Goal: Task Accomplishment & Management: Complete application form

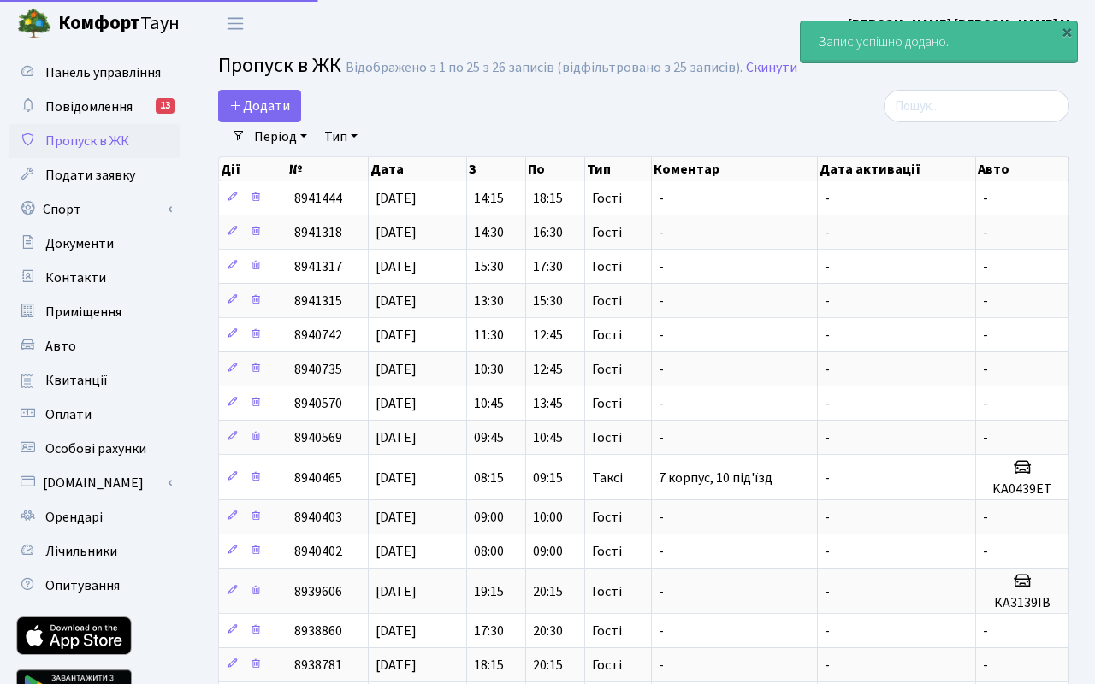
select select "25"
click at [285, 116] on link "Додати" at bounding box center [259, 106] width 83 height 33
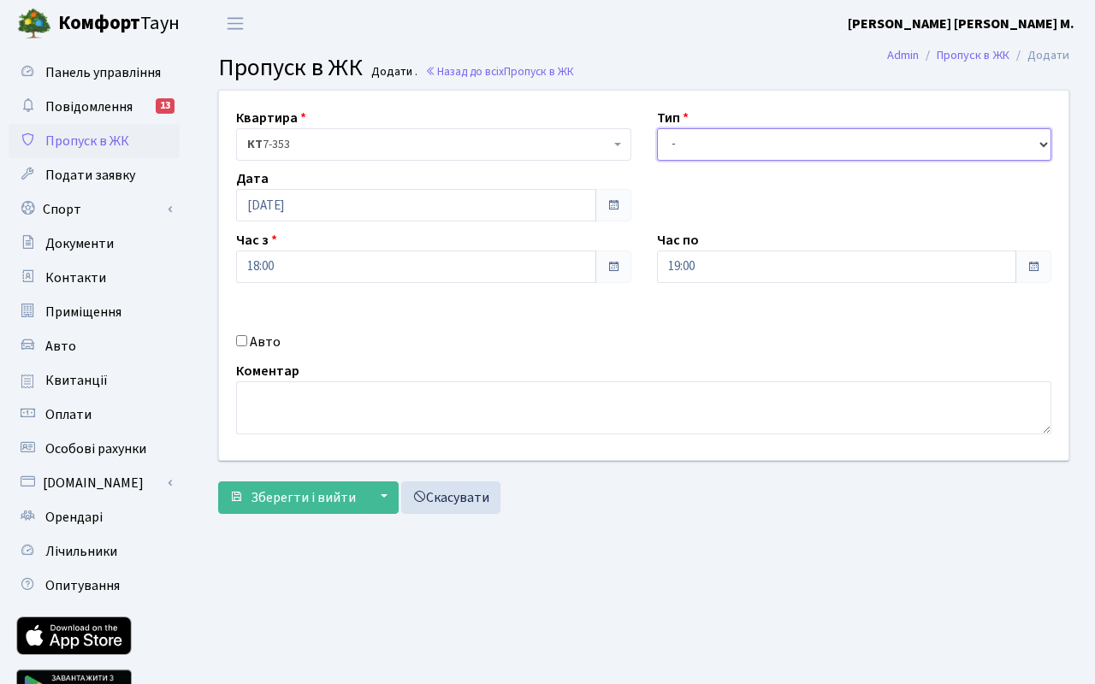
click at [739, 148] on select "- Доставка Таксі Гості Сервіс" at bounding box center [854, 144] width 395 height 33
select select "3"
click at [657, 128] on select "- Доставка Таксі Гості Сервіс" at bounding box center [854, 144] width 395 height 33
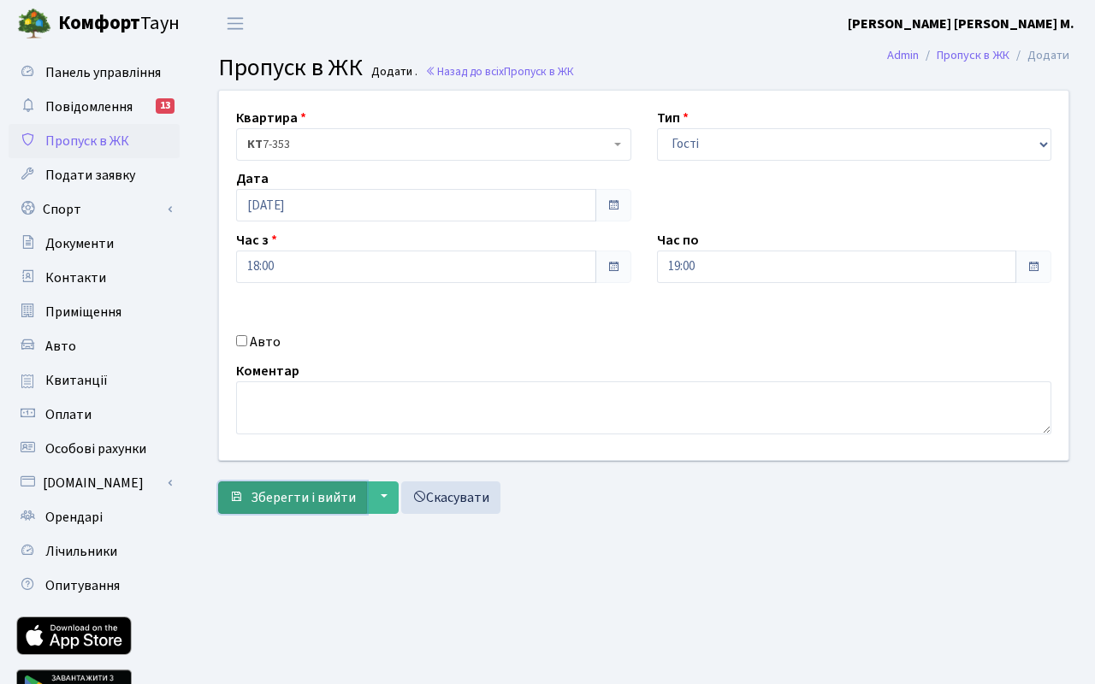
click at [294, 496] on span "Зберегти і вийти" at bounding box center [303, 498] width 105 height 19
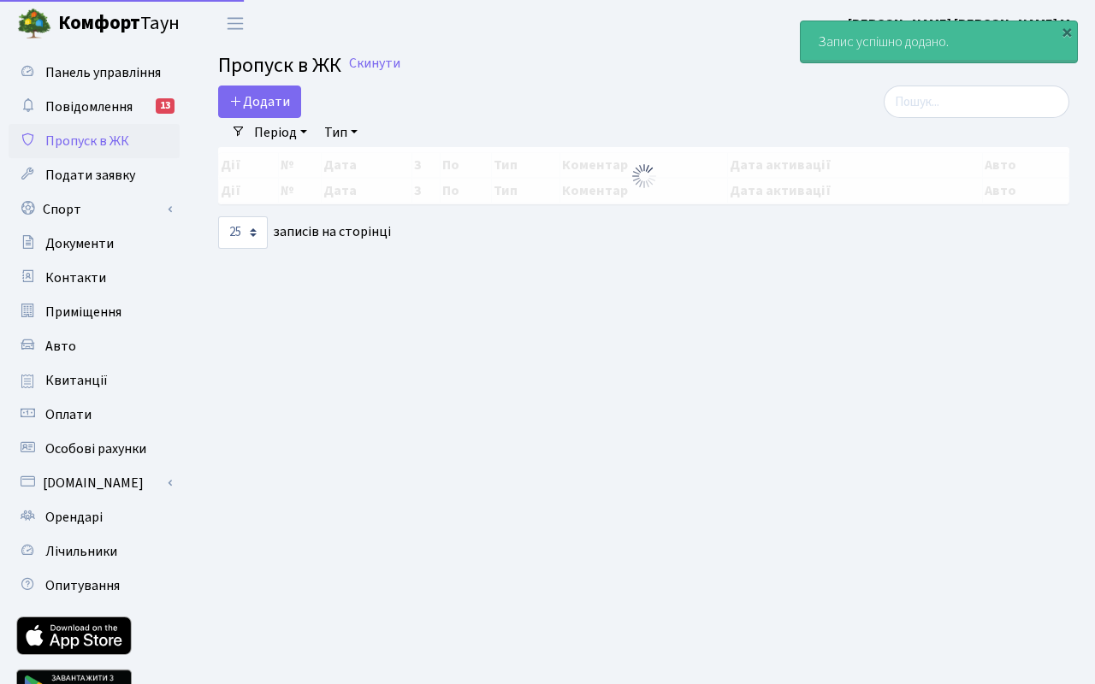
select select "25"
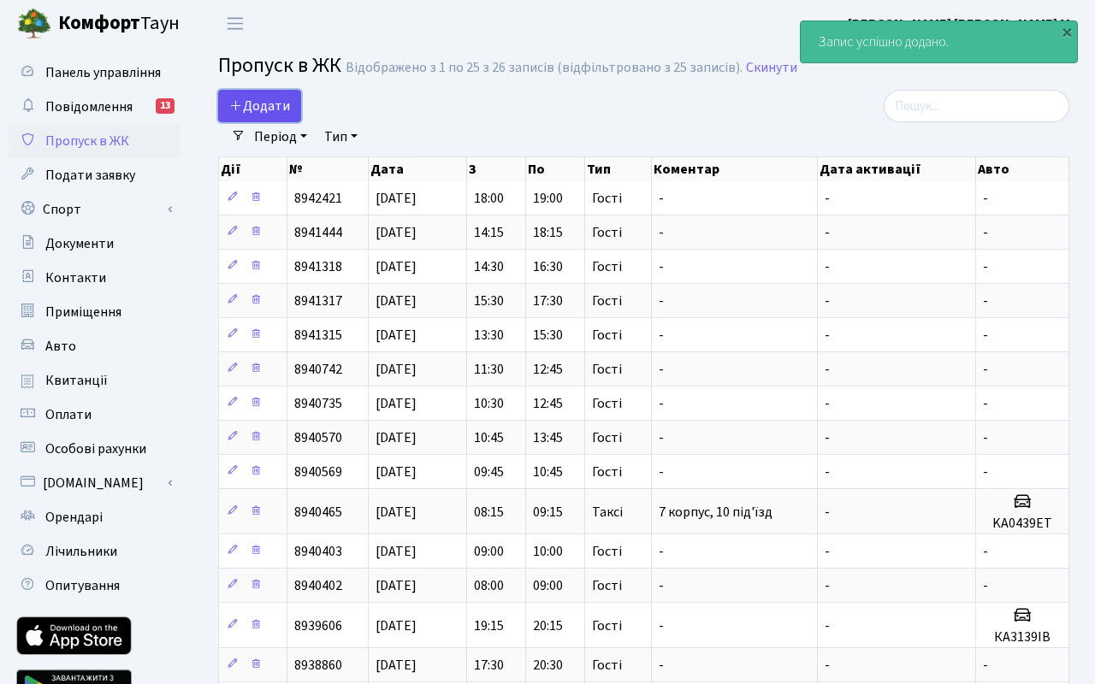
click at [281, 110] on span "Додати" at bounding box center [259, 106] width 61 height 19
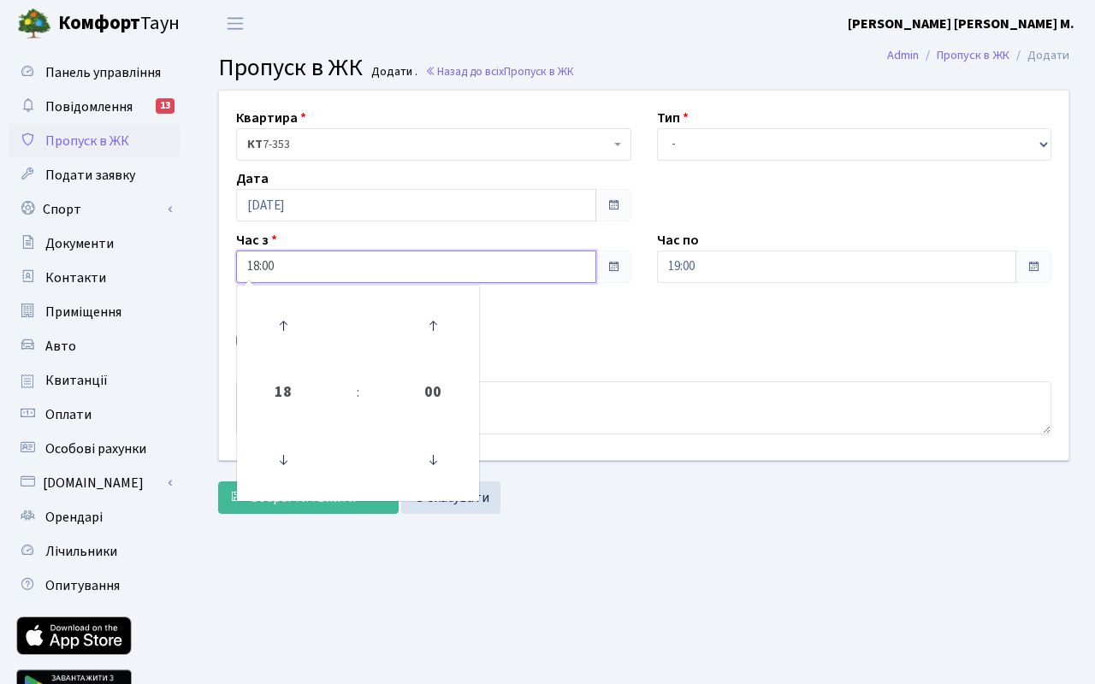
click at [293, 272] on input "18:00" at bounding box center [416, 267] width 360 height 33
click at [281, 324] on icon at bounding box center [283, 326] width 46 height 46
type input "19:00"
click at [717, 266] on input "19:00" at bounding box center [837, 267] width 360 height 33
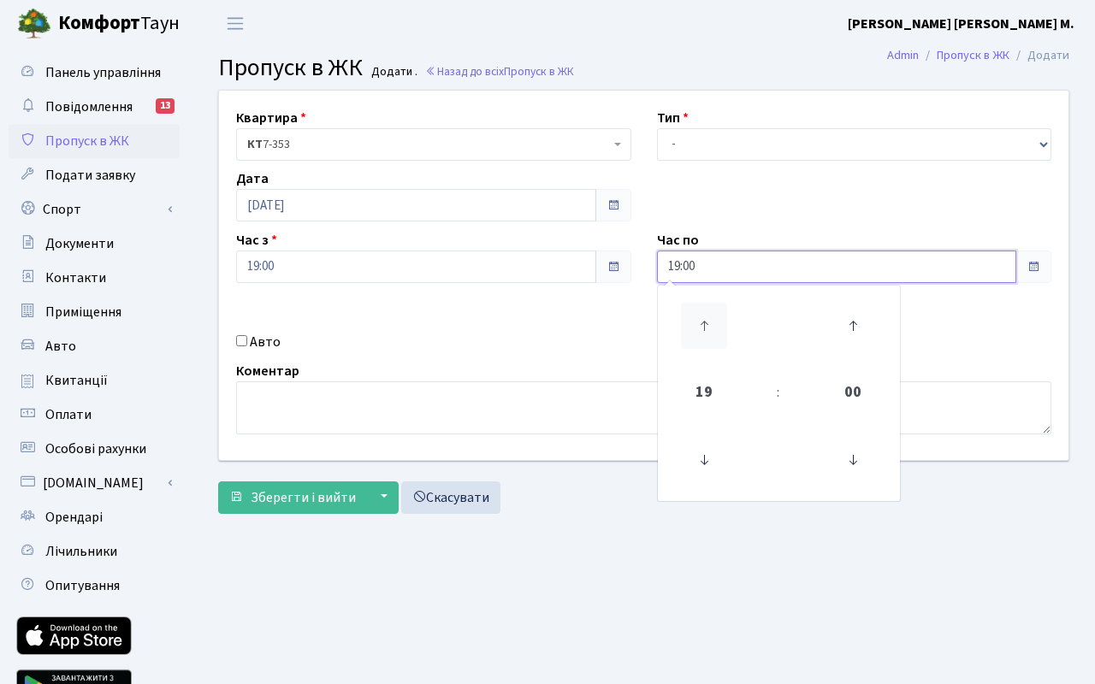
click at [701, 319] on icon at bounding box center [704, 326] width 46 height 46
type input "20:00"
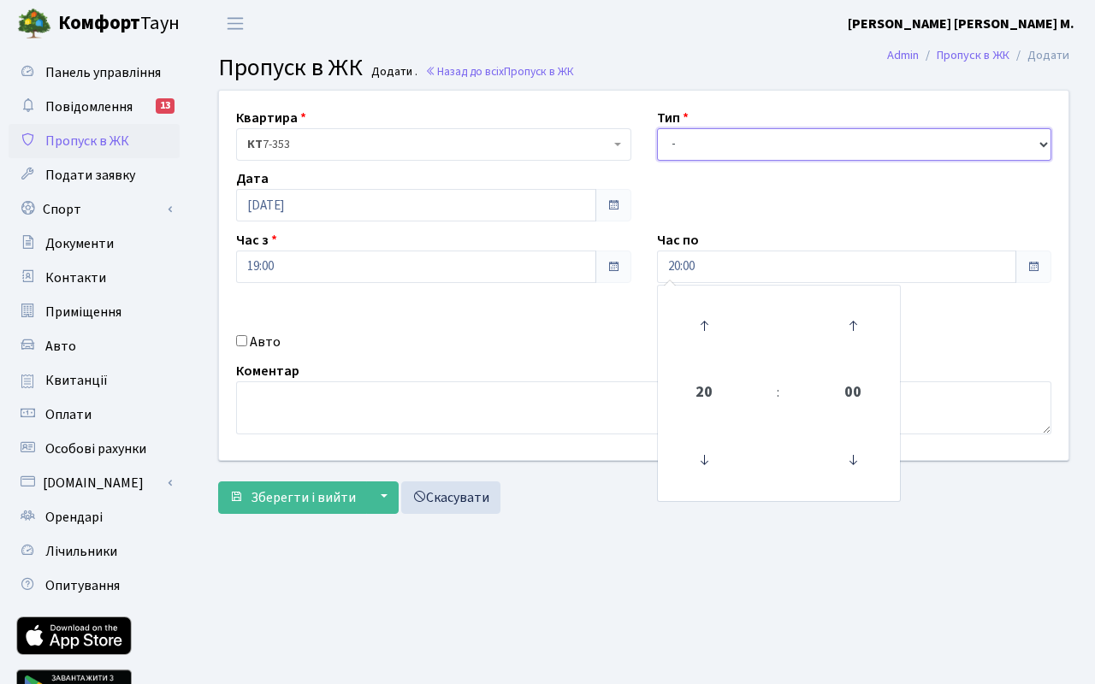
click at [729, 151] on select "- Доставка Таксі Гості Сервіс" at bounding box center [854, 144] width 395 height 33
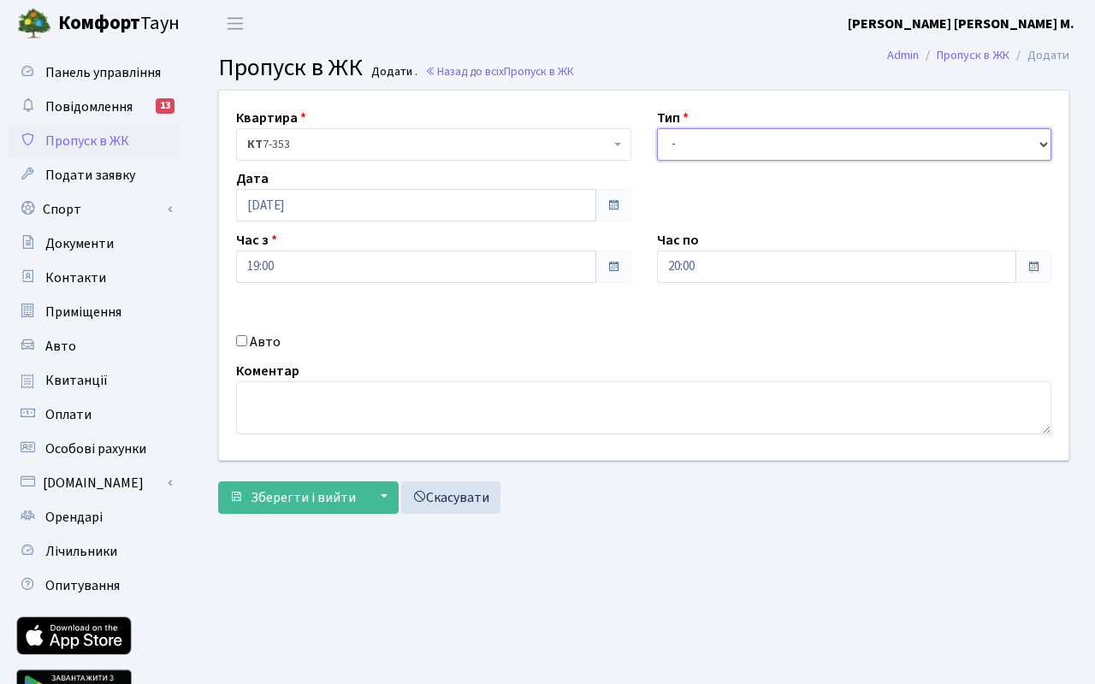
select select "3"
click at [657, 128] on select "- Доставка Таксі Гості Сервіс" at bounding box center [854, 144] width 395 height 33
click at [249, 339] on div "Авто" at bounding box center [433, 342] width 421 height 21
click at [240, 344] on input "Авто" at bounding box center [241, 340] width 11 height 11
checkbox input "true"
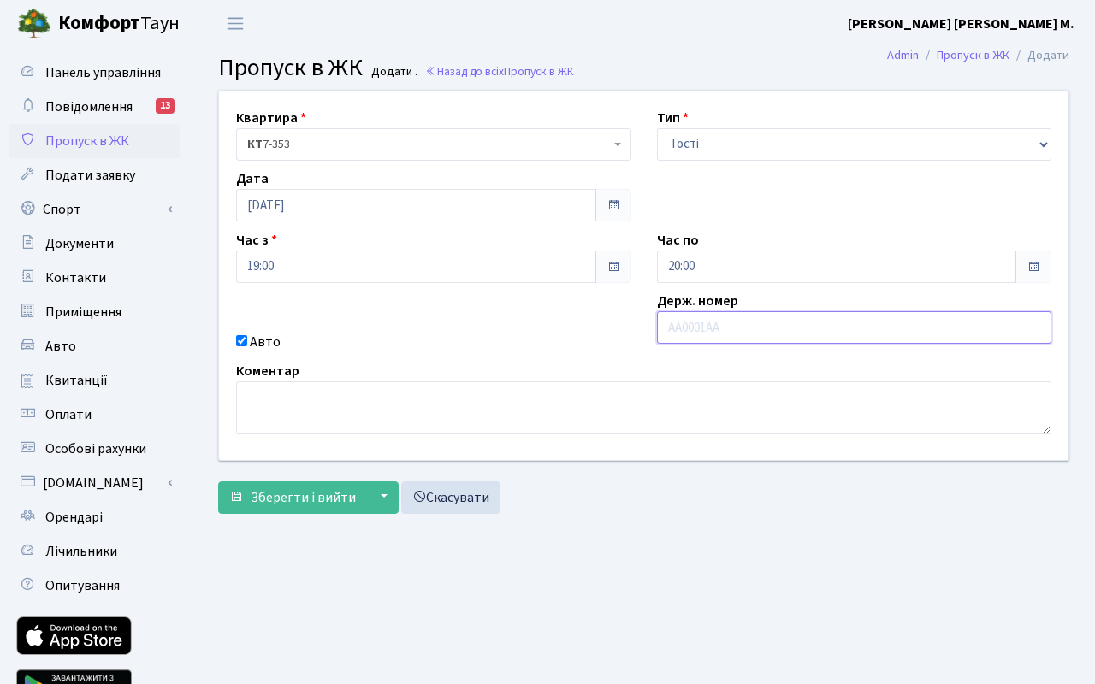
paste input "АА2585КН"
type input "АА2585КН"
click at [307, 501] on span "Зберегти і вийти" at bounding box center [303, 498] width 105 height 19
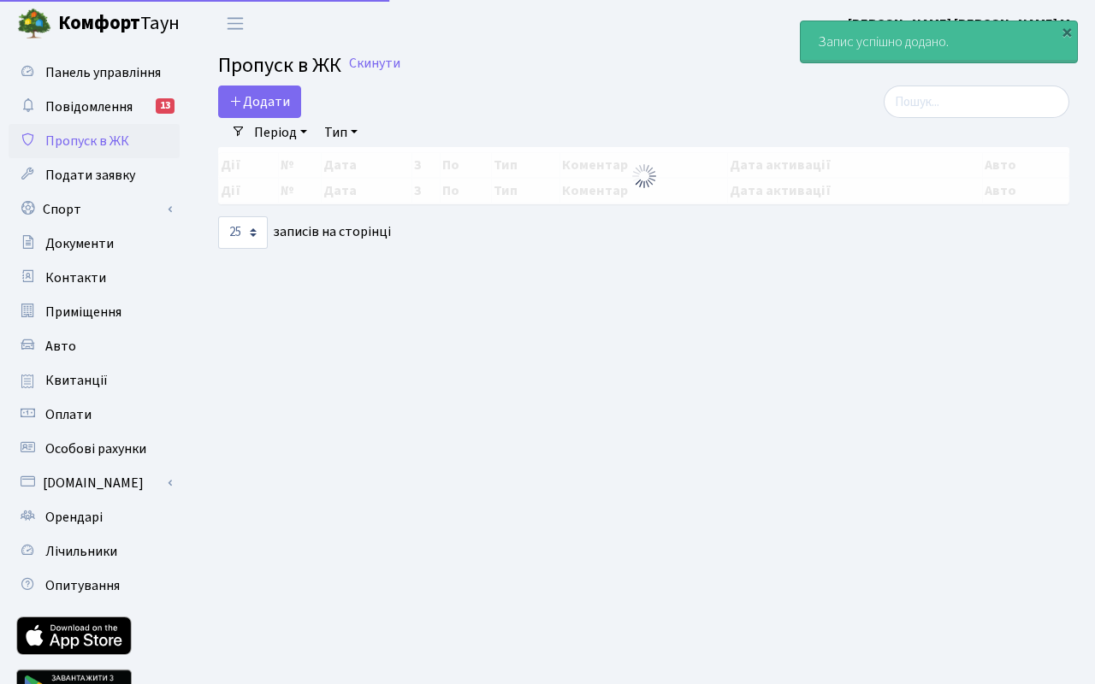
select select "25"
